Goal: Find specific page/section: Locate item on page

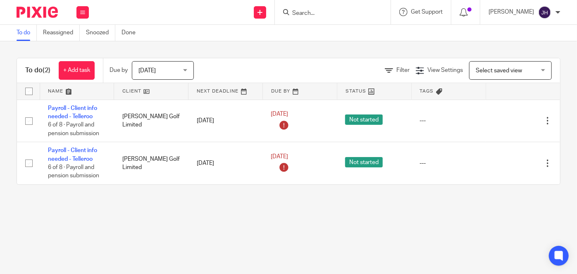
click at [349, 11] on input "Search" at bounding box center [329, 13] width 74 height 7
type input "a"
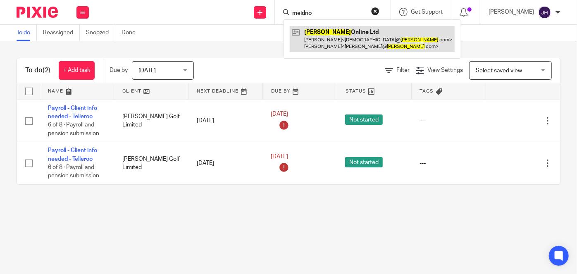
type input "meidno"
click at [386, 39] on link at bounding box center [372, 39] width 165 height 26
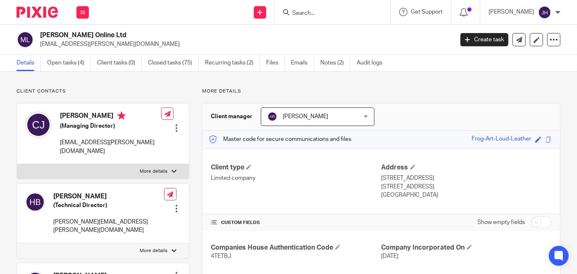
click at [344, 10] on input "Search" at bounding box center [329, 13] width 74 height 7
type input "a"
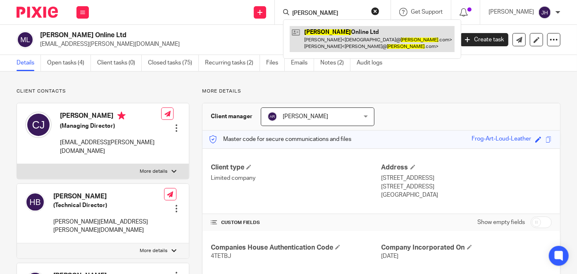
type input "[PERSON_NAME]"
click at [349, 33] on link at bounding box center [372, 39] width 165 height 26
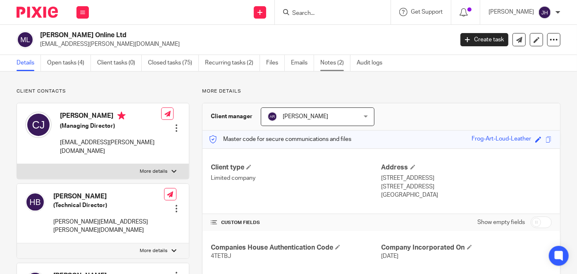
click at [328, 69] on link "Notes (2)" at bounding box center [335, 63] width 30 height 16
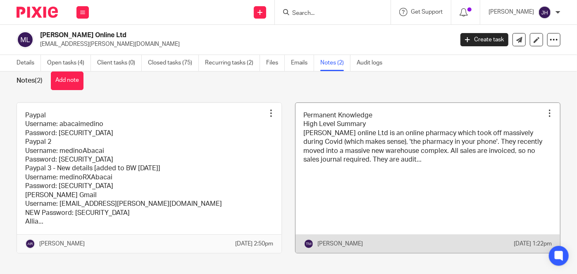
scroll to position [33, 0]
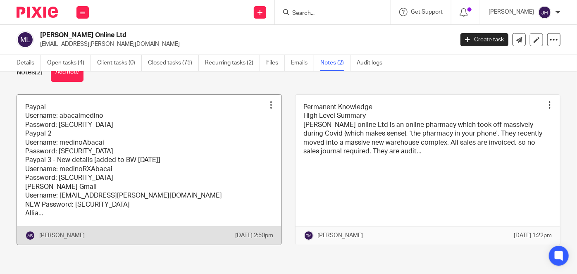
click at [172, 181] on link at bounding box center [149, 170] width 265 height 151
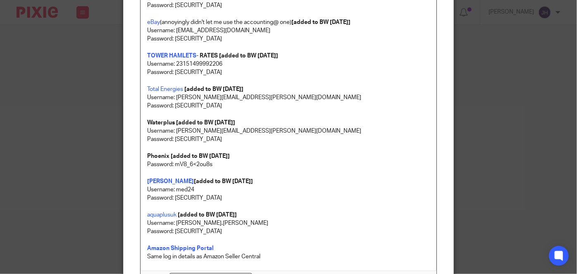
scroll to position [464, 0]
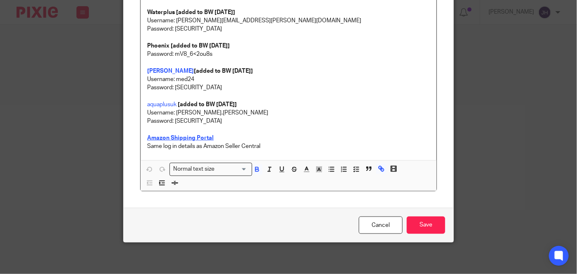
click at [178, 135] on strong "Amazon Shipping Portal" at bounding box center [180, 138] width 67 height 6
click at [176, 137] on strong "Amazon Shipping Portal" at bounding box center [180, 138] width 67 height 6
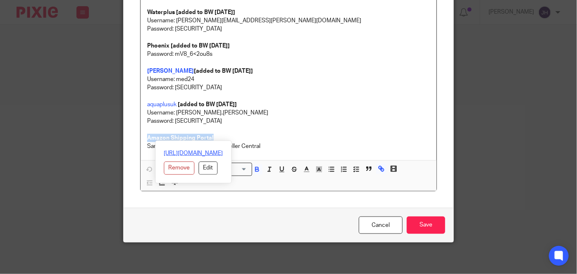
click at [177, 149] on link "[URL][DOMAIN_NAME]" at bounding box center [193, 153] width 59 height 8
